Goal: Find specific page/section: Find specific page/section

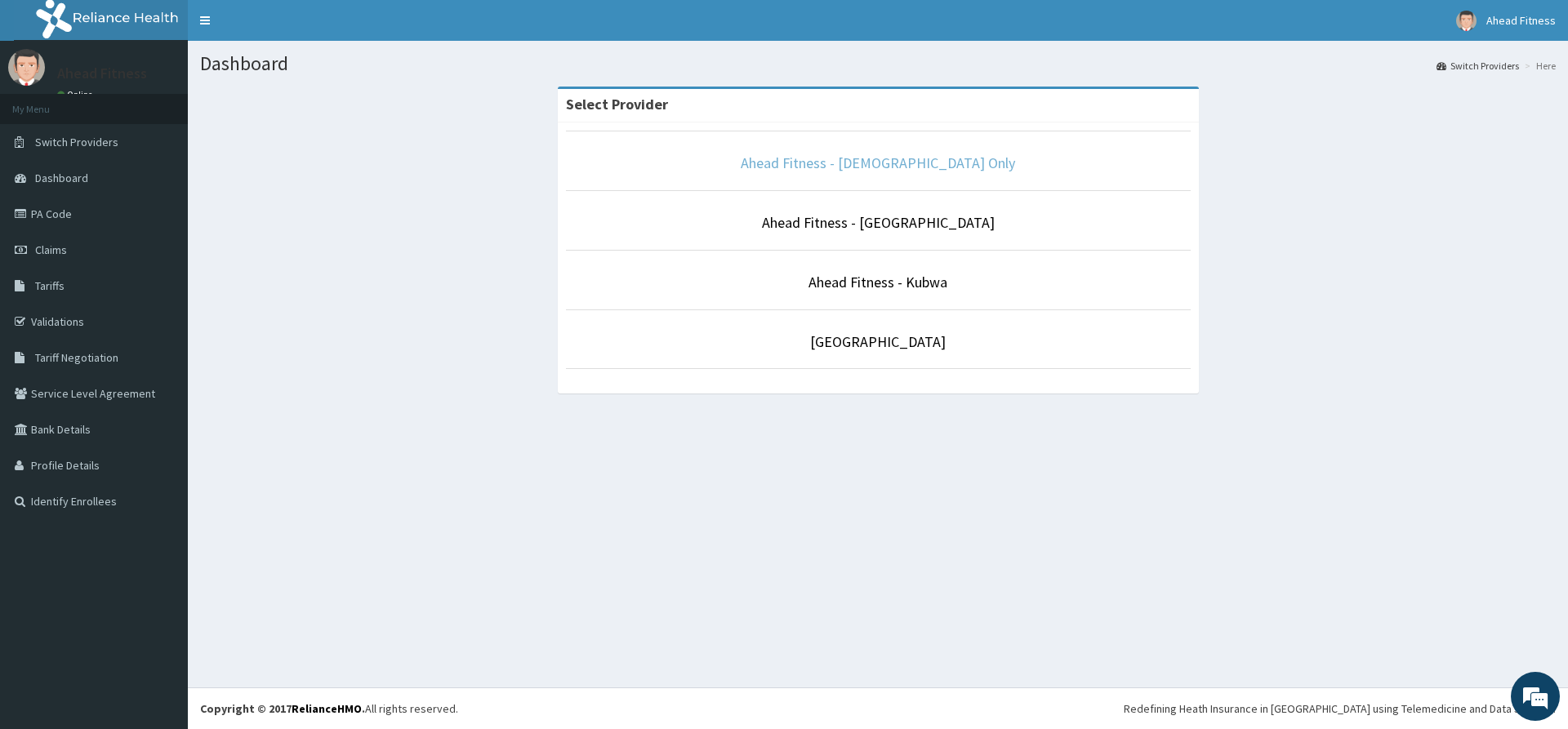
click at [834, 163] on link "Ahead Fitness - [DEMOGRAPHIC_DATA] Only" at bounding box center [877, 163] width 274 height 19
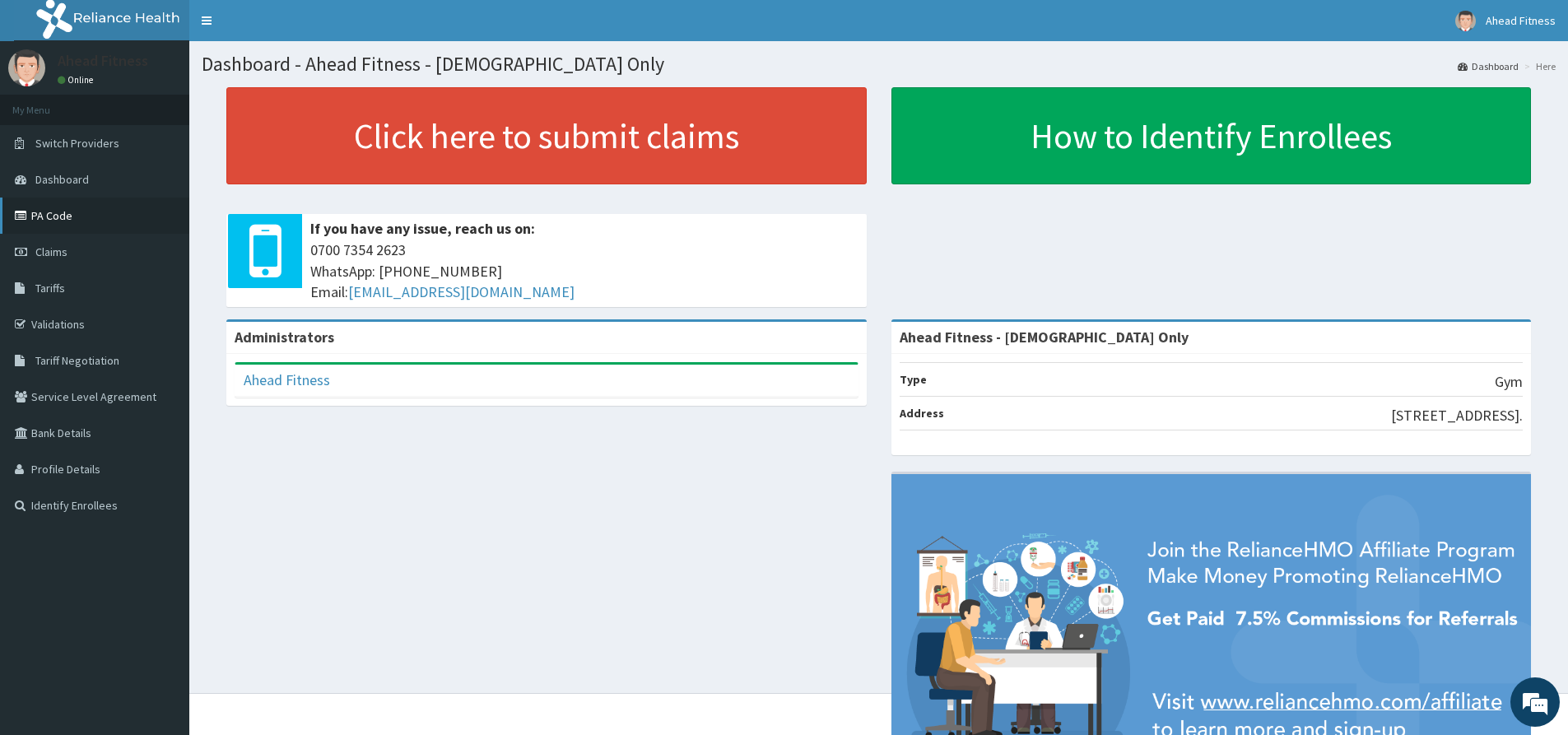
click at [87, 209] on link "PA Code" at bounding box center [95, 216] width 190 height 36
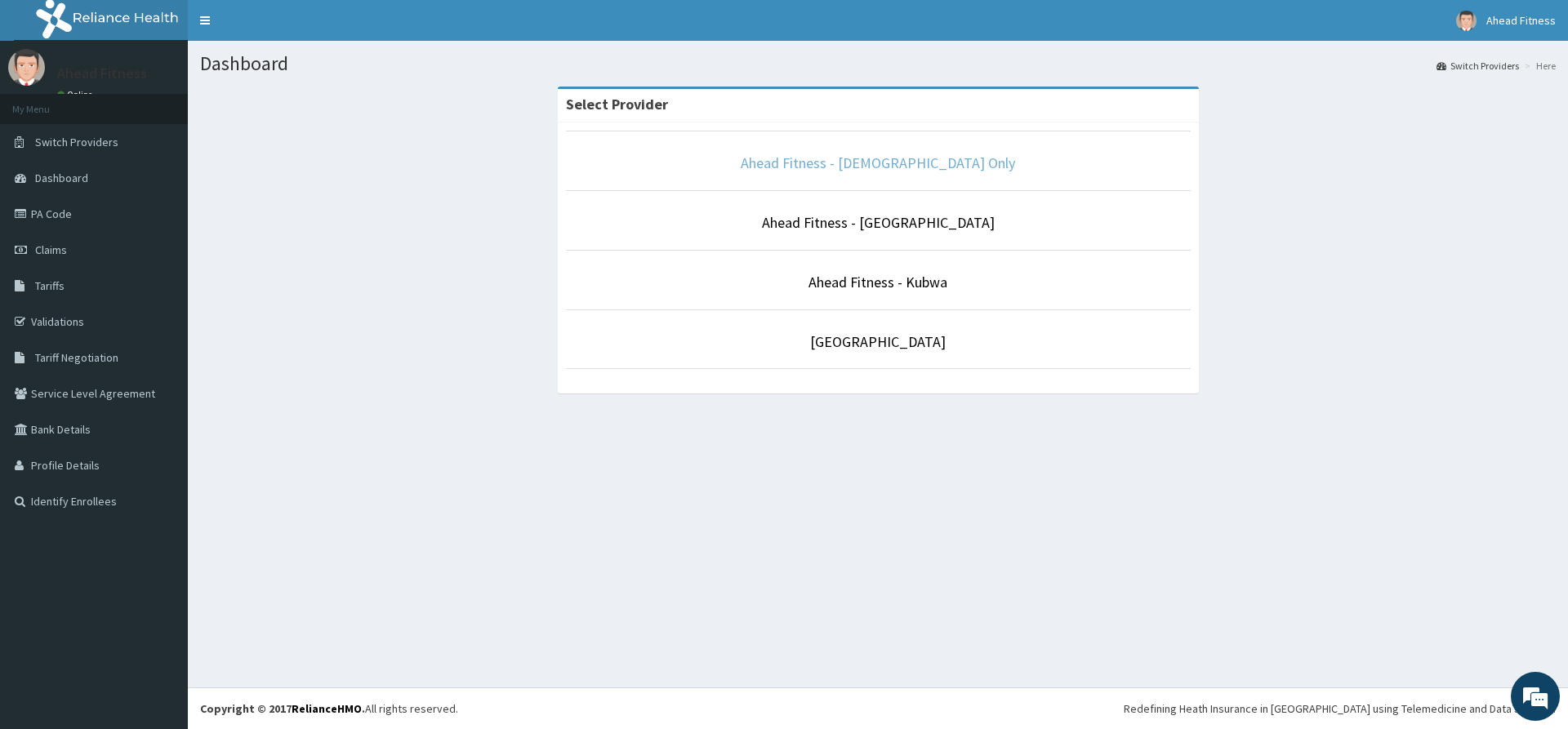
click at [841, 158] on link "Ahead Fitness - [DEMOGRAPHIC_DATA] Only" at bounding box center [877, 163] width 274 height 19
